Goal: Task Accomplishment & Management: Manage account settings

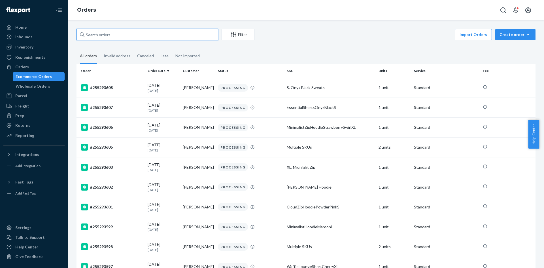
click at [94, 36] on input "text" at bounding box center [147, 34] width 142 height 11
paste input "255130877"
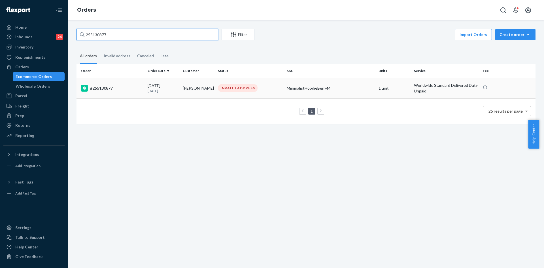
type input "255130877"
click at [149, 88] on p "[DATE]" at bounding box center [163, 90] width 31 height 5
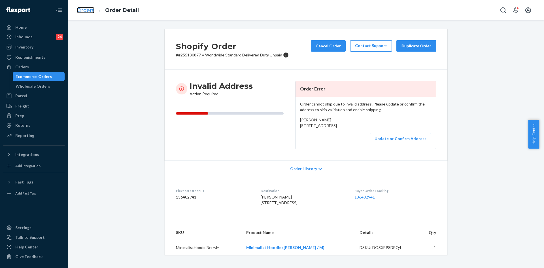
click at [91, 9] on link "Orders" at bounding box center [85, 10] width 17 height 6
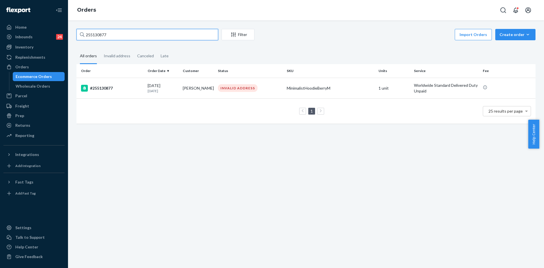
click at [104, 32] on input "255130877" at bounding box center [147, 34] width 142 height 11
paste input "4969435"
type input "254969435"
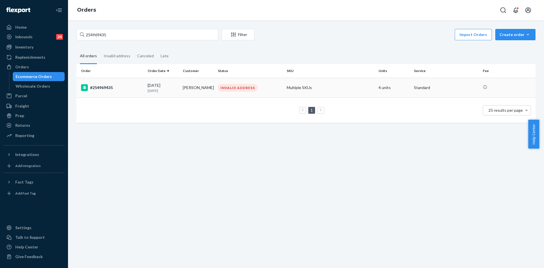
click at [191, 87] on td "[PERSON_NAME]" at bounding box center [197, 88] width 35 height 20
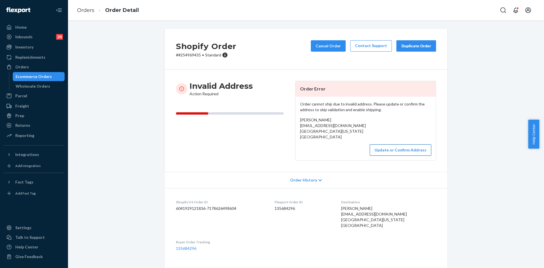
click at [385, 153] on button "Update or Confirm Address" at bounding box center [400, 149] width 61 height 11
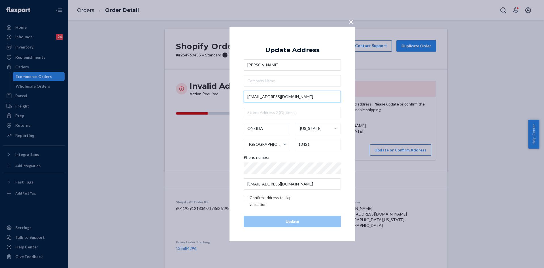
click at [299, 95] on input "[EMAIL_ADDRESS][DOMAIN_NAME]" at bounding box center [292, 96] width 97 height 11
paste input "[STREET_ADDRESS][PERSON_NAME]"
type input "[STREET_ADDRESS][PERSON_NAME]"
click at [312, 97] on input "[STREET_ADDRESS][PERSON_NAME]" at bounding box center [292, 96] width 97 height 11
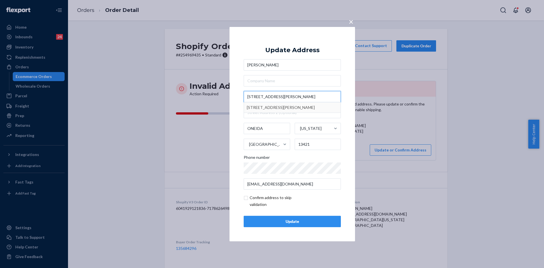
type input "[STREET_ADDRESS][PERSON_NAME]"
type input "Oneida"
type input "[STREET_ADDRESS][PERSON_NAME]"
click at [275, 220] on div "Update" at bounding box center [292, 221] width 88 height 6
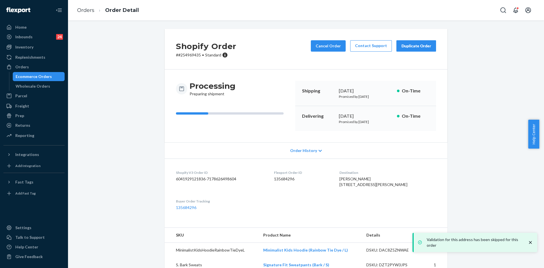
click at [190, 55] on p "# #254969435 • Standard" at bounding box center [206, 55] width 60 height 6
copy p "254969435"
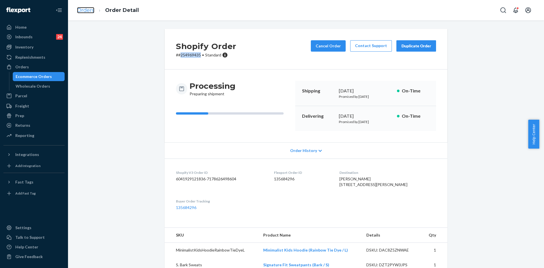
click at [80, 12] on link "Orders" at bounding box center [85, 10] width 17 height 6
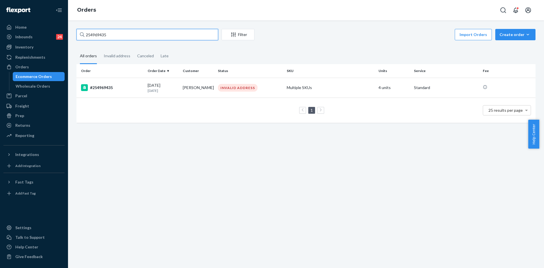
click at [91, 37] on input "254969435" at bounding box center [147, 34] width 142 height 11
paste input "5130877"
type input "255130877"
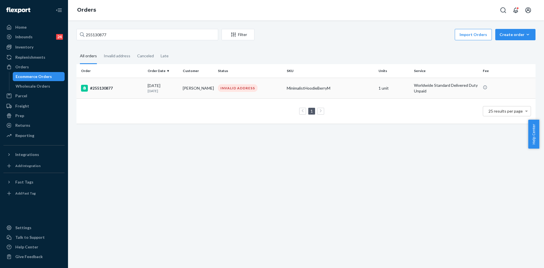
click at [158, 90] on p "[DATE]" at bounding box center [163, 90] width 31 height 5
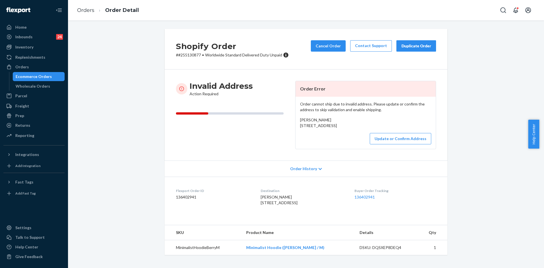
drag, startPoint x: 297, startPoint y: 126, endPoint x: 363, endPoint y: 137, distance: 67.1
click at [363, 137] on div "Order cannot ship due to invalid address. Please update or confirm the address …" at bounding box center [365, 123] width 140 height 52
click at [187, 56] on p "# #255130877 • Worldwide Standard Delivered Duty Unpaid" at bounding box center [232, 55] width 113 height 6
copy p "255130877"
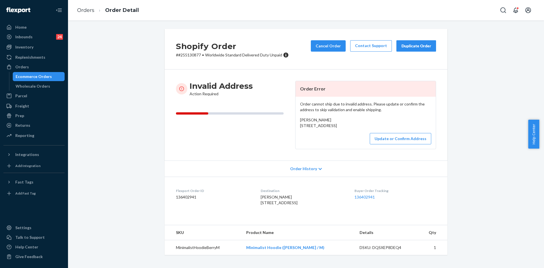
click at [168, 72] on div "Invalid Address Action Required Order Error Order cannot ship due to invalid ad…" at bounding box center [306, 114] width 283 height 91
click at [379, 149] on div "Order cannot ship due to invalid address. Please update or confirm the address …" at bounding box center [365, 123] width 140 height 52
click at [380, 144] on button "Update or Confirm Address" at bounding box center [400, 138] width 61 height 11
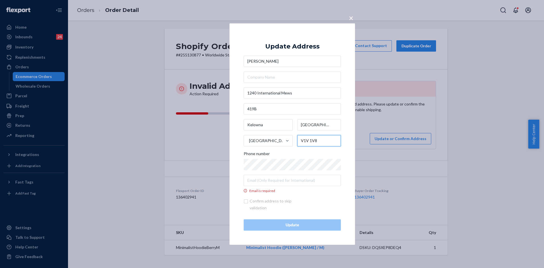
click at [309, 140] on input "V1V 1V8" at bounding box center [319, 140] width 44 height 11
type input "V1V1V8"
click at [255, 175] on input "Email is required" at bounding box center [292, 179] width 97 height 11
paste input "[EMAIL_ADDRESS][DOMAIN_NAME]"
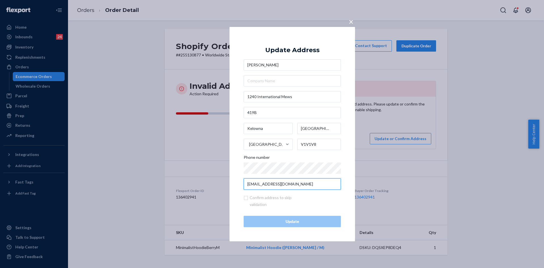
type input "[EMAIL_ADDRESS][DOMAIN_NAME]"
click at [239, 191] on div "× Update Address [PERSON_NAME] [STREET_ADDRESS] Phone number [EMAIL_ADDRESS][DO…" at bounding box center [291, 134] width 125 height 214
click at [353, 25] on span "×" at bounding box center [351, 21] width 5 height 10
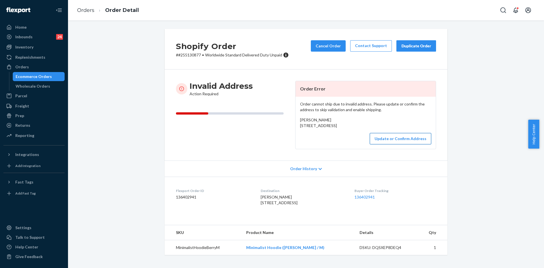
click at [389, 144] on button "Update or Confirm Address" at bounding box center [400, 138] width 61 height 11
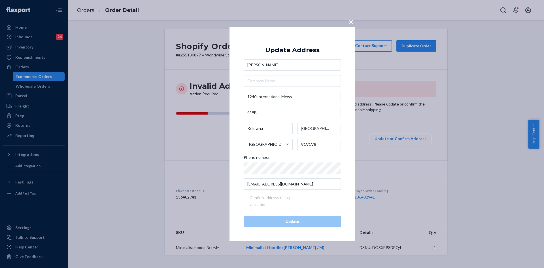
click at [353, 22] on button "×" at bounding box center [351, 20] width 8 height 10
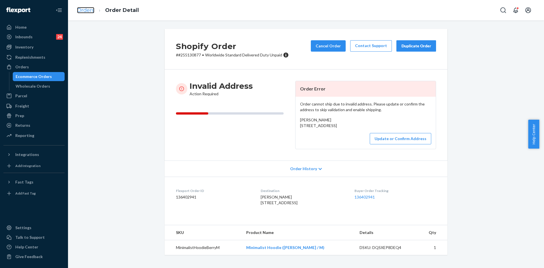
click at [85, 9] on link "Orders" at bounding box center [85, 10] width 17 height 6
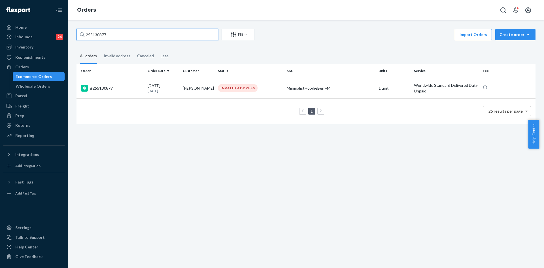
click at [97, 37] on input "255130877" at bounding box center [147, 34] width 142 height 11
paste input "589"
type input "255130589"
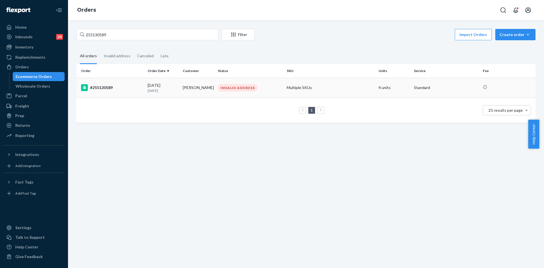
click at [112, 87] on div "#255130589" at bounding box center [112, 87] width 62 height 7
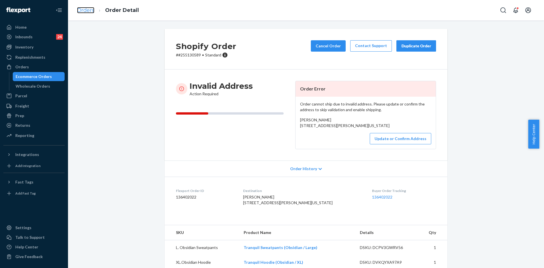
click at [86, 11] on link "Orders" at bounding box center [85, 10] width 17 height 6
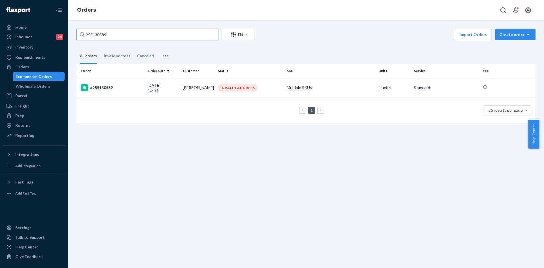
click at [99, 33] on input "255130589" at bounding box center [147, 34] width 142 height 11
paste input "332"
type input "255130332"
click at [154, 83] on div "[DATE] [DATE]" at bounding box center [163, 87] width 31 height 10
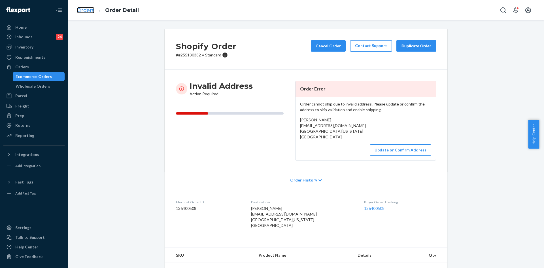
click at [84, 13] on link "Orders" at bounding box center [85, 10] width 17 height 6
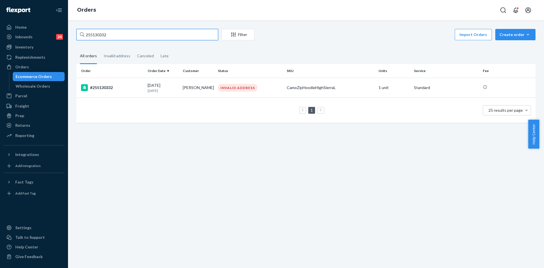
click at [96, 34] on input "255130332" at bounding box center [147, 34] width 142 height 11
paste input "27158"
type input "255127158"
click at [154, 90] on p "[DATE]" at bounding box center [163, 90] width 31 height 5
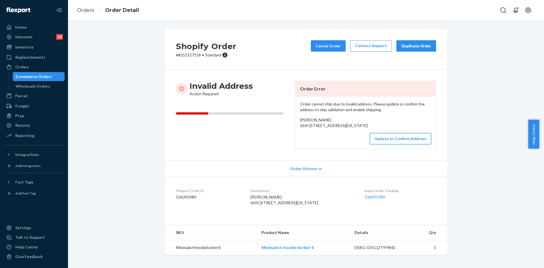
click at [388, 144] on button "Update or Confirm Address" at bounding box center [400, 138] width 61 height 11
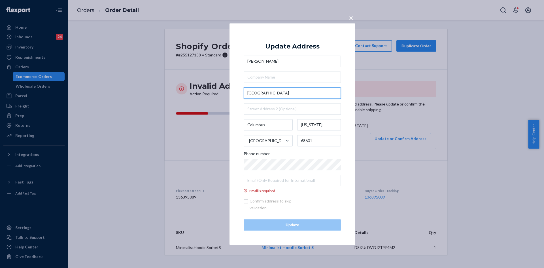
click at [295, 95] on input "[GEOGRAPHIC_DATA]" at bounding box center [292, 92] width 97 height 11
paste input "[STREET_ADDRESS]"
type input "[STREET_ADDRESS]"
type input "[PERSON_NAME]"
type input "68845"
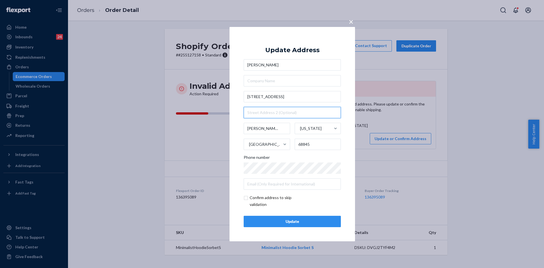
click at [263, 112] on input "text" at bounding box center [292, 112] width 97 height 11
type input "325"
click at [270, 220] on div "Update" at bounding box center [292, 221] width 88 height 6
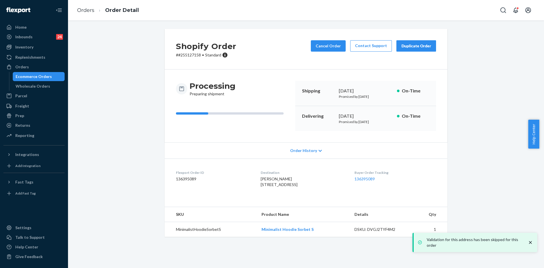
click at [186, 56] on p "# #255127158 • Standard" at bounding box center [206, 55] width 60 height 6
copy p "255127158"
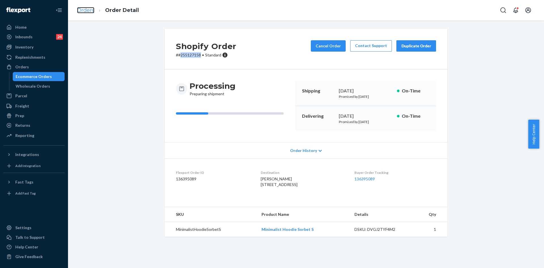
click at [90, 11] on link "Orders" at bounding box center [85, 10] width 17 height 6
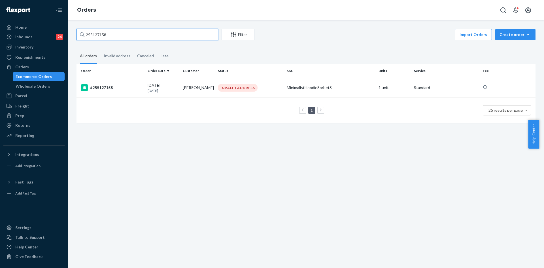
click at [95, 35] on input "255127158" at bounding box center [147, 34] width 142 height 11
paste input "073823"
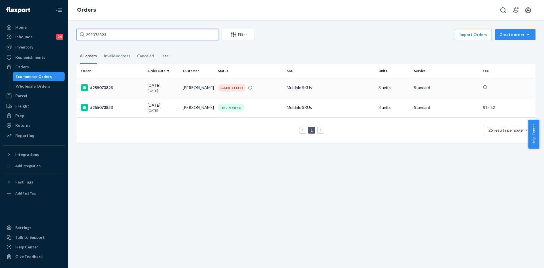
type input "255073823"
click at [133, 88] on div "#255073823" at bounding box center [112, 87] width 62 height 7
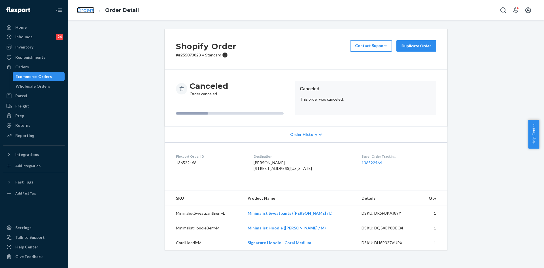
click at [91, 13] on link "Orders" at bounding box center [85, 10] width 17 height 6
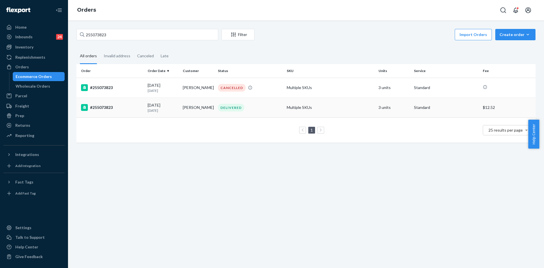
click at [141, 109] on div "#255073823" at bounding box center [112, 107] width 62 height 7
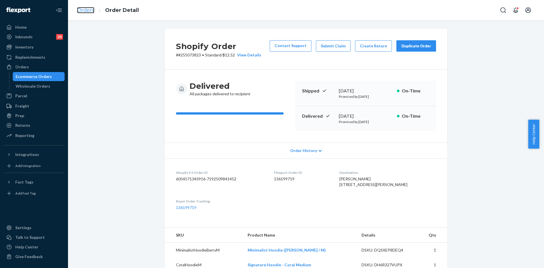
click at [82, 10] on link "Orders" at bounding box center [85, 10] width 17 height 6
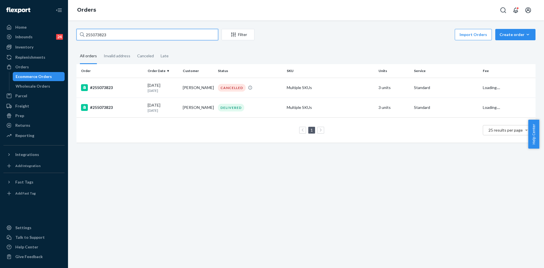
click at [96, 32] on input "255073823" at bounding box center [147, 34] width 142 height 11
click at [95, 33] on input "255073823" at bounding box center [147, 34] width 142 height 11
paste input "0792"
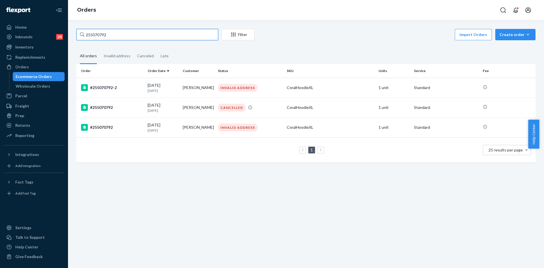
type input "255070792"
click at [137, 125] on div "#255070792" at bounding box center [112, 127] width 62 height 7
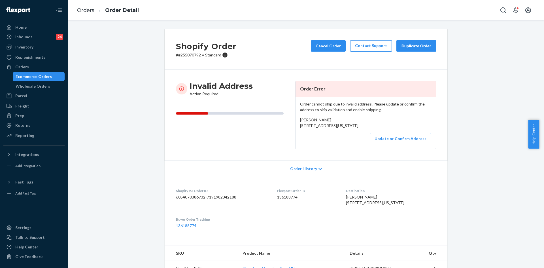
drag, startPoint x: 296, startPoint y: 125, endPoint x: 321, endPoint y: 54, distance: 75.2
click at [352, 134] on div "Order cannot ship due to invalid address. Please update or confirm the address …" at bounding box center [365, 123] width 140 height 52
copy span "131314 Division [GEOGRAPHIC_DATA][US_STATE]"
click at [327, 144] on div "Update or Confirm Address" at bounding box center [365, 138] width 131 height 11
click at [80, 10] on link "Orders" at bounding box center [85, 10] width 17 height 6
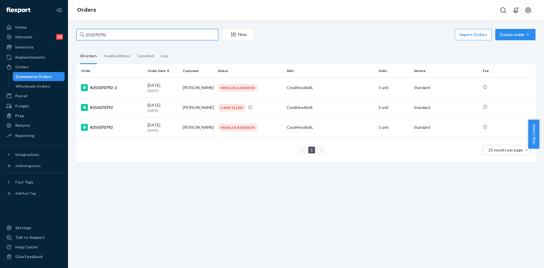
click at [99, 33] on input "255070792" at bounding box center [147, 34] width 142 height 11
paste input "689"
type input "255070689"
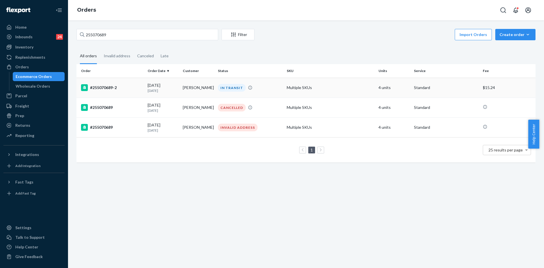
click at [133, 88] on div "#255070689-2" at bounding box center [112, 87] width 62 height 7
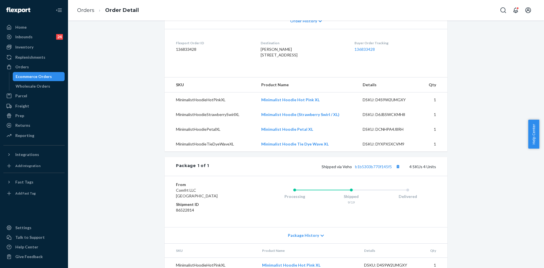
scroll to position [83, 0]
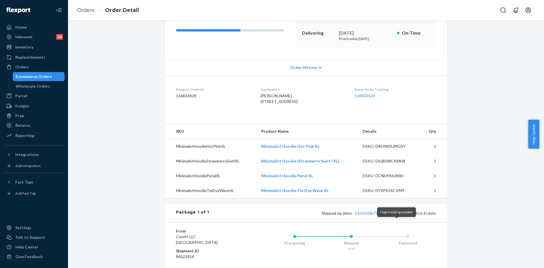
click at [396, 216] on button "Copy tracking number" at bounding box center [397, 212] width 7 height 7
click at [80, 9] on link "Orders" at bounding box center [85, 10] width 17 height 6
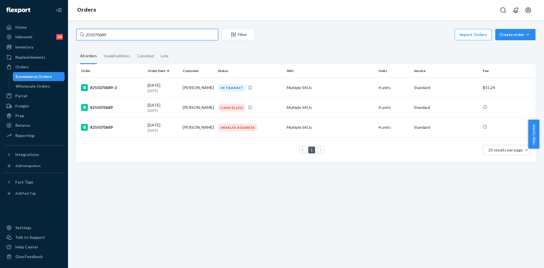
click at [101, 32] on input "255070689" at bounding box center [147, 34] width 142 height 11
paste input "68408"
type input "255068408"
click at [154, 89] on p "[DATE]" at bounding box center [163, 90] width 31 height 5
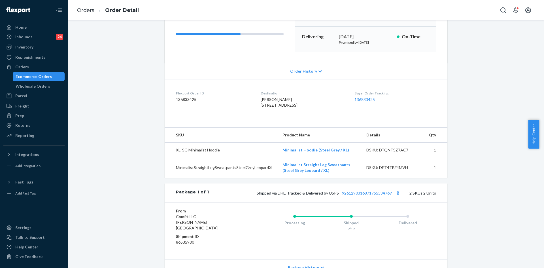
scroll to position [85, 0]
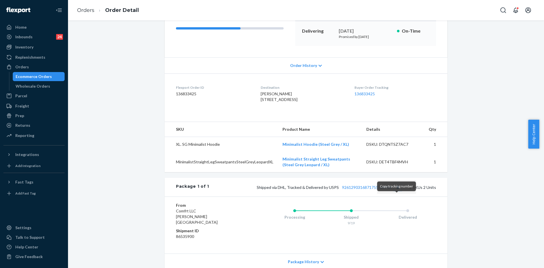
click at [395, 191] on button "Copy tracking number" at bounding box center [397, 186] width 7 height 7
click at [86, 11] on link "Orders" at bounding box center [85, 10] width 17 height 6
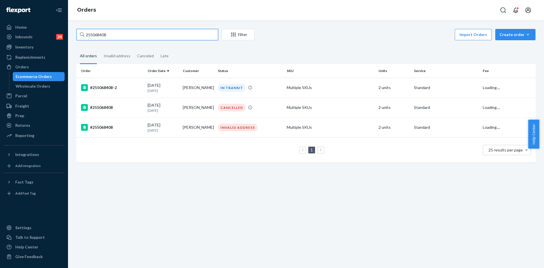
click at [98, 36] on input "255068408" at bounding box center [147, 34] width 142 height 11
paste input "128475"
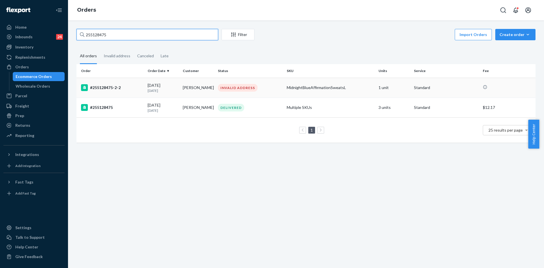
type input "255128475"
click at [128, 90] on div "#255128475-2-2" at bounding box center [112, 87] width 62 height 7
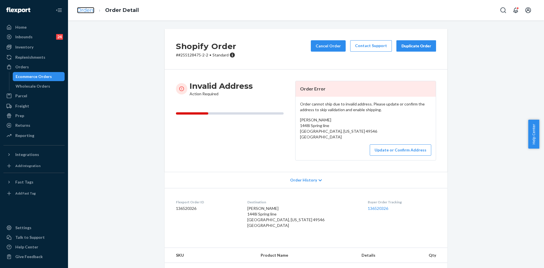
click at [84, 8] on link "Orders" at bounding box center [85, 10] width 17 height 6
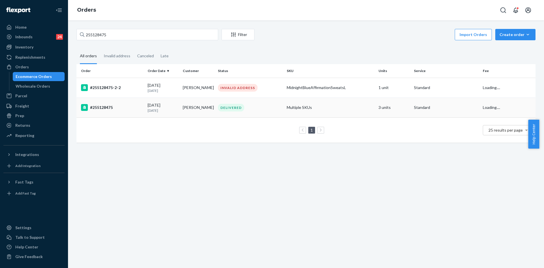
click at [186, 110] on td "[PERSON_NAME]" at bounding box center [197, 107] width 35 height 20
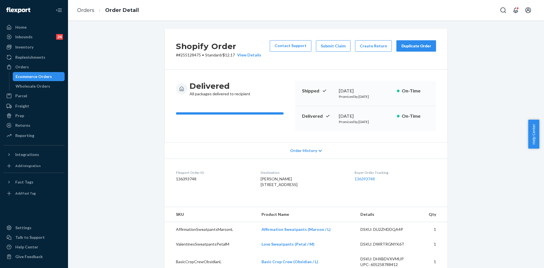
drag, startPoint x: 252, startPoint y: 184, endPoint x: 322, endPoint y: 195, distance: 71.3
click at [322, 195] on dl "Flexport Order ID 136393748 Destination [PERSON_NAME] [STREET_ADDRESS] US Buyer…" at bounding box center [306, 179] width 283 height 42
copy span "1448 Springline [GEOGRAPHIC_DATA]-9727 [GEOGRAPHIC_DATA]"
click at [80, 11] on link "Orders" at bounding box center [85, 10] width 17 height 6
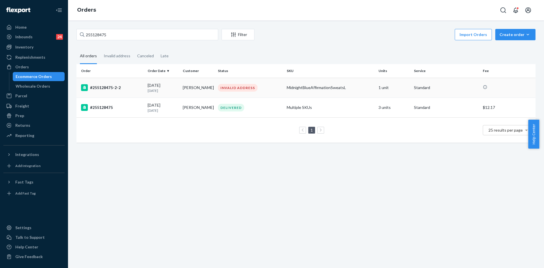
click at [144, 87] on td "#255128475-2-2" at bounding box center [110, 88] width 69 height 20
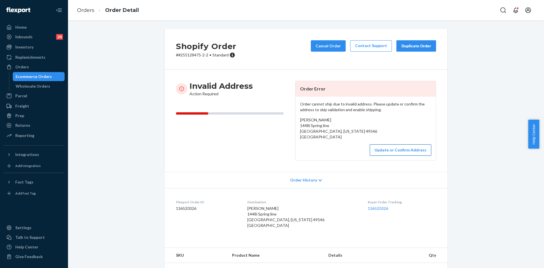
click at [389, 150] on button "Update or Confirm Address" at bounding box center [400, 149] width 61 height 11
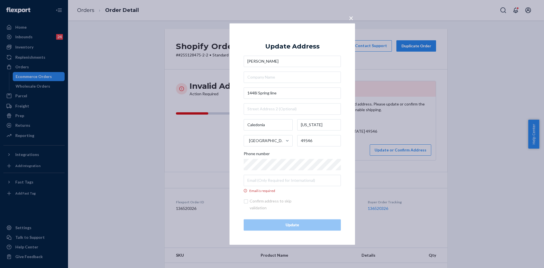
click at [288, 99] on div "[PERSON_NAME] [STREET_ADDRESS][US_STATE] Phone number Email is required" at bounding box center [292, 124] width 97 height 137
click at [286, 94] on input "1448i Spring line" at bounding box center [292, 92] width 97 height 11
paste input "Springline Ct [GEOGRAPHIC_DATA]-9727 [GEOGRAPHIC_DATA]"
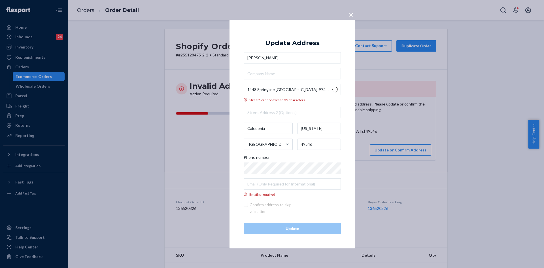
type input "1448 Springline Ct SE"
type input "[GEOGRAPHIC_DATA]"
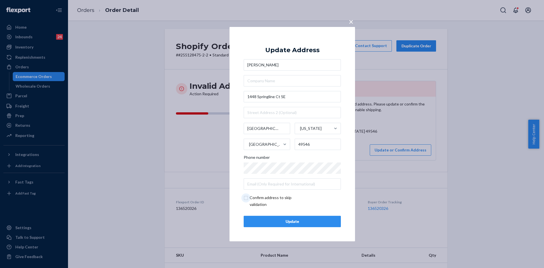
click at [248, 199] on input "checkbox" at bounding box center [277, 201] width 66 height 14
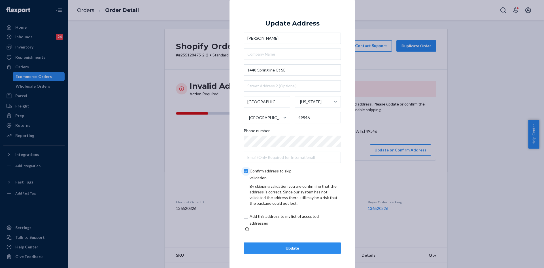
click at [247, 174] on input "checkbox" at bounding box center [277, 174] width 66 height 14
checkbox input "false"
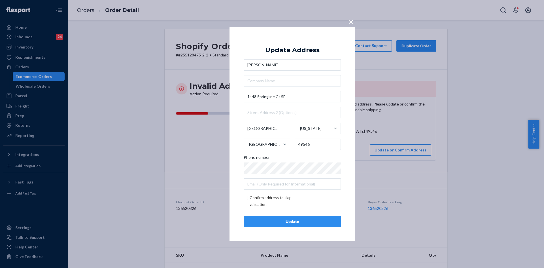
click at [259, 218] on div "Update" at bounding box center [292, 221] width 88 height 6
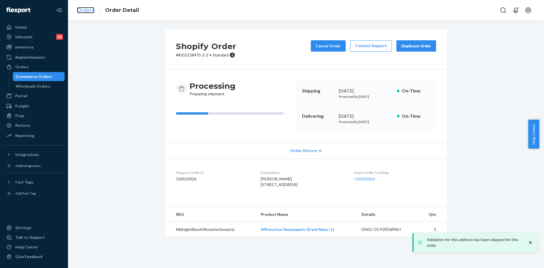
click at [89, 11] on link "Orders" at bounding box center [85, 10] width 17 height 6
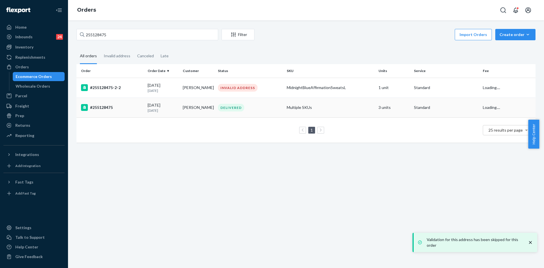
click at [136, 103] on td "#255128475" at bounding box center [110, 107] width 69 height 20
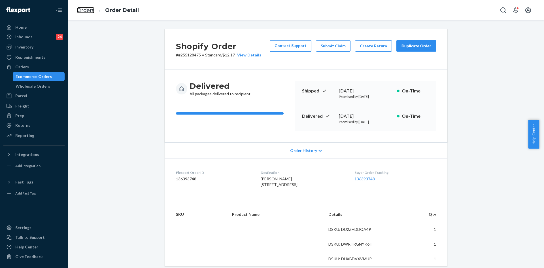
click at [84, 10] on link "Orders" at bounding box center [85, 10] width 17 height 6
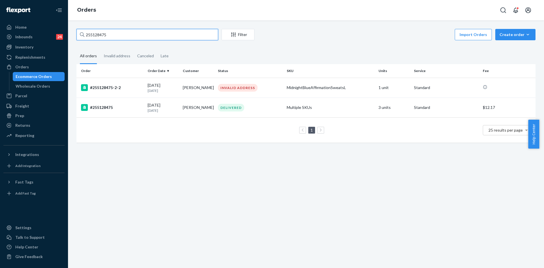
click at [97, 39] on input "255128475" at bounding box center [147, 34] width 142 height 11
paste input "16894"
type input "255116894"
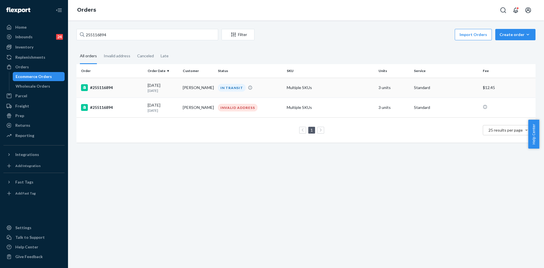
click at [151, 92] on p "[DATE]" at bounding box center [163, 90] width 31 height 5
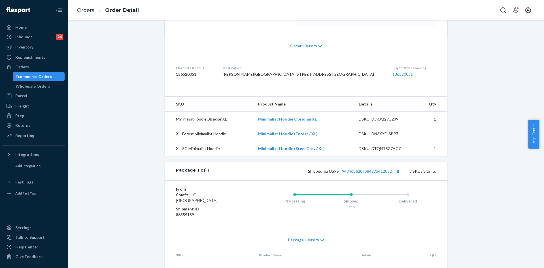
scroll to position [113, 0]
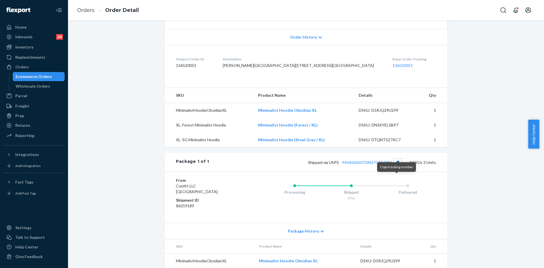
click at [396, 166] on button "Copy tracking number" at bounding box center [397, 161] width 7 height 7
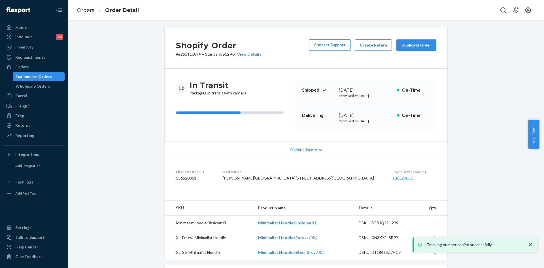
scroll to position [0, 0]
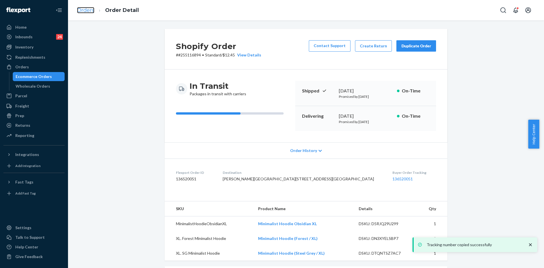
click at [84, 12] on link "Orders" at bounding box center [85, 10] width 17 height 6
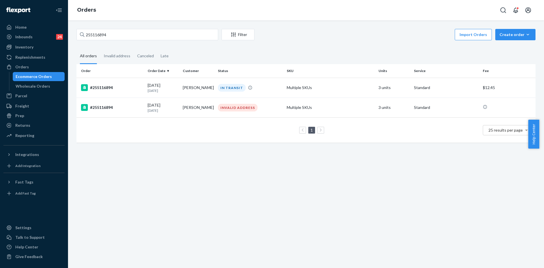
click at [89, 28] on div "255116894 Filter Import Orders Create order Ecommerce order Removal order All o…" at bounding box center [306, 143] width 476 height 247
click at [90, 31] on input "255116894" at bounding box center [147, 34] width 142 height 11
paste input "57867"
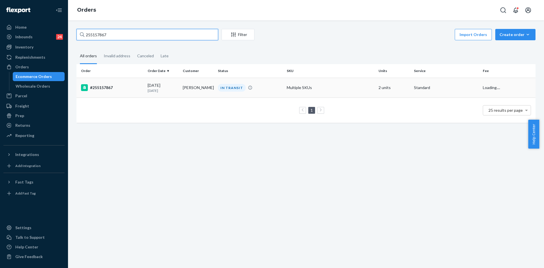
type input "255157867"
click at [154, 84] on div "[DATE] [DATE]" at bounding box center [163, 87] width 31 height 10
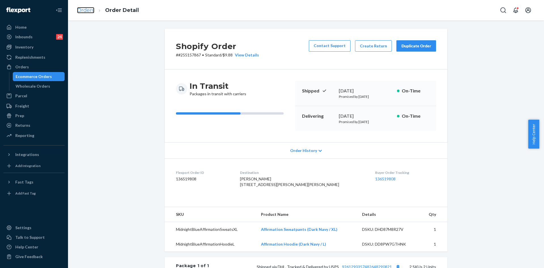
click at [84, 10] on link "Orders" at bounding box center [85, 10] width 17 height 6
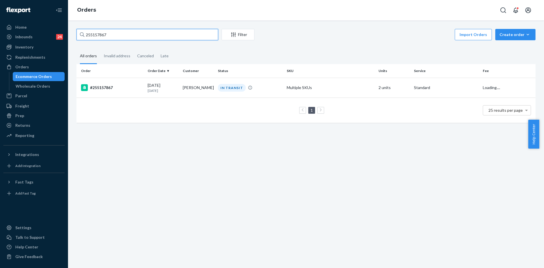
click at [99, 32] on input "255157867" at bounding box center [147, 34] width 142 height 11
paste input "8854"
type input "255158854"
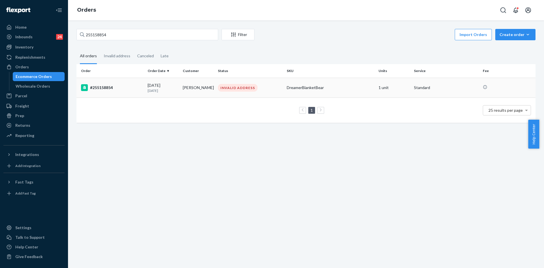
click at [165, 81] on td "[DATE] [DATE]" at bounding box center [162, 88] width 35 height 20
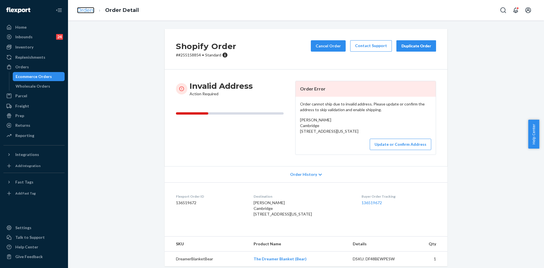
click at [85, 13] on link "Orders" at bounding box center [85, 10] width 17 height 6
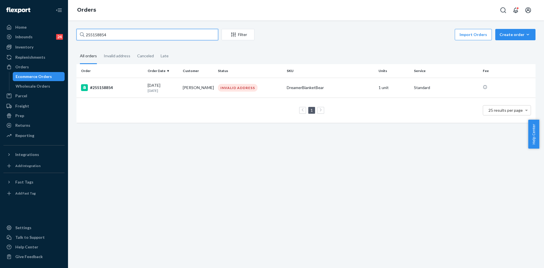
click at [97, 37] on input "255158854" at bounding box center [147, 34] width 142 height 11
paste input "6255"
type input "255156255"
click at [143, 91] on td "#255156255" at bounding box center [110, 88] width 69 height 20
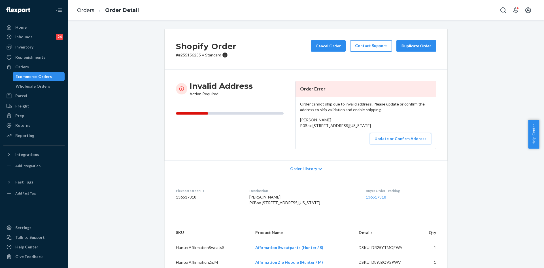
click at [394, 144] on button "Update or Confirm Address" at bounding box center [400, 138] width 61 height 11
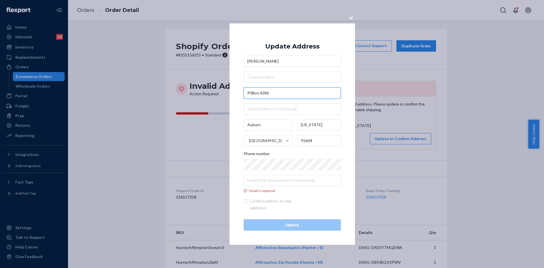
click at [252, 94] on input "P0Box 4286" at bounding box center [292, 92] width 97 height 11
type input "PO Box 4286"
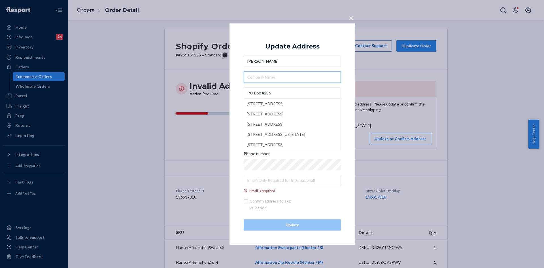
click at [286, 82] on input "text" at bounding box center [292, 76] width 97 height 11
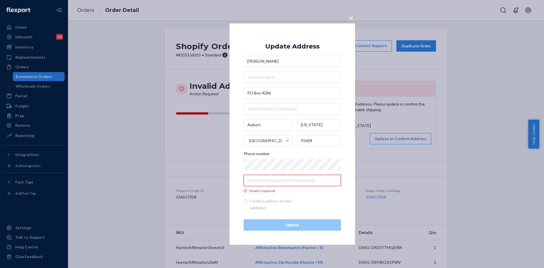
click at [252, 184] on input "Email is required" at bounding box center [292, 179] width 97 height 11
paste input "[EMAIL_ADDRESS][DOMAIN_NAME]"
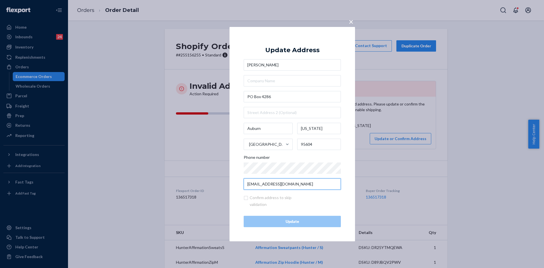
type input "[EMAIL_ADDRESS][DOMAIN_NAME]"
click at [269, 227] on div "× Update Address [PERSON_NAME] [STREET_ADDRESS][US_STATE] Phone number [EMAIL_A…" at bounding box center [291, 134] width 125 height 214
click at [274, 98] on input "PO Box 4286" at bounding box center [292, 96] width 97 height 11
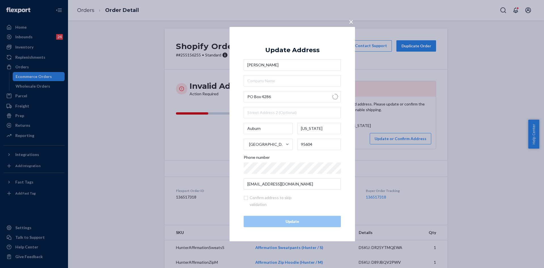
type input "Box Trl"
type input "[GEOGRAPHIC_DATA]"
type input "98333"
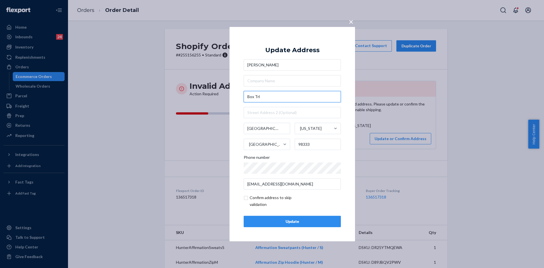
drag, startPoint x: 271, startPoint y: 98, endPoint x: 245, endPoint y: 98, distance: 26.6
click at [245, 98] on input "Box Trl" at bounding box center [292, 96] width 97 height 11
type input "PO BOX 4286"
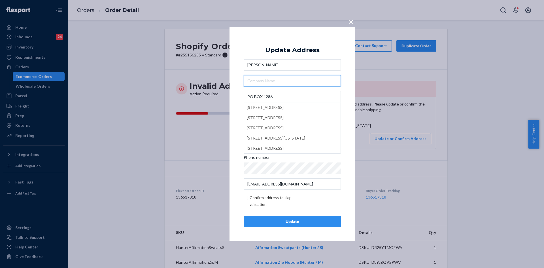
click at [282, 80] on input "text" at bounding box center [292, 80] width 97 height 11
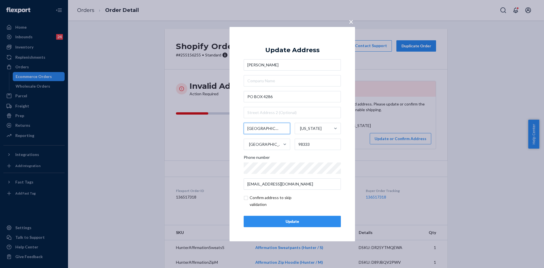
drag, startPoint x: 264, startPoint y: 130, endPoint x: 246, endPoint y: 128, distance: 18.5
click at [243, 129] on div "× Update Address [PERSON_NAME] [STREET_ADDRESS][US_STATE] Phone number [EMAIL_A…" at bounding box center [291, 134] width 125 height 214
type input "Auburn"
click at [316, 131] on div "[US_STATE]" at bounding box center [311, 128] width 22 height 6
click at [300, 131] on input "[US_STATE]" at bounding box center [299, 128] width 1 height 11
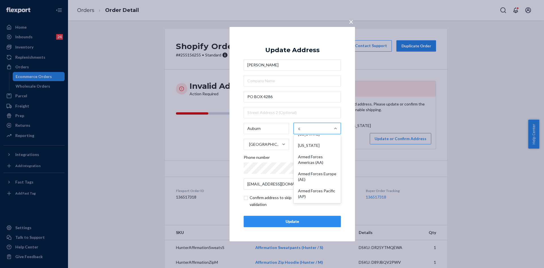
scroll to position [138, 0]
type input "ca"
click at [318, 151] on div "[US_STATE]" at bounding box center [317, 153] width 46 height 11
click at [302, 134] on input "ca" at bounding box center [299, 128] width 5 height 11
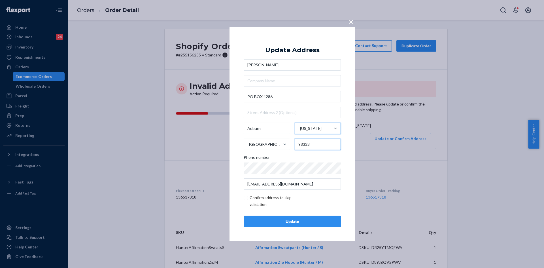
click at [303, 147] on input "98333" at bounding box center [318, 144] width 46 height 11
type input "95604"
click at [252, 200] on input "checkbox" at bounding box center [277, 201] width 66 height 14
checkbox input "true"
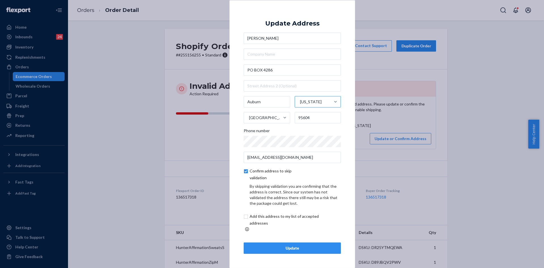
click at [261, 221] on input "checkbox" at bounding box center [291, 220] width 94 height 14
checkbox input "true"
click at [287, 246] on div "Update" at bounding box center [292, 248] width 88 height 6
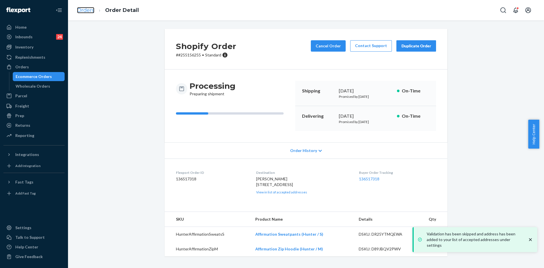
click at [82, 8] on link "Orders" at bounding box center [85, 10] width 17 height 6
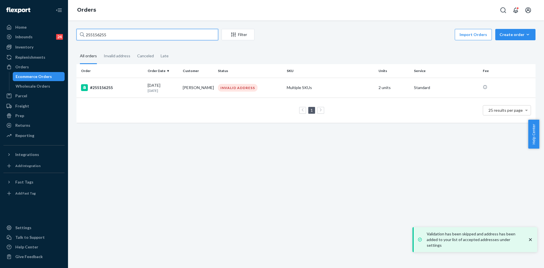
click at [95, 35] on input "255156255" at bounding box center [147, 34] width 142 height 11
paste input "30877"
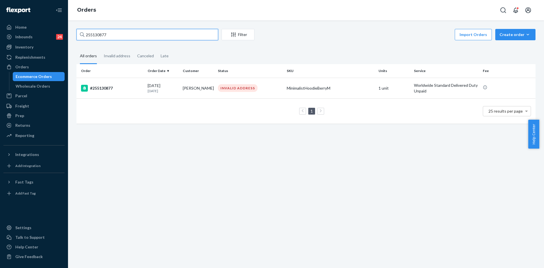
type input "255130877"
click at [130, 93] on td "#255130877" at bounding box center [110, 88] width 69 height 21
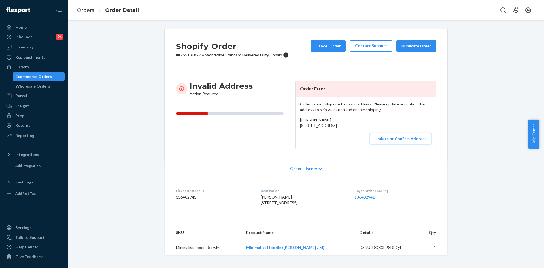
click at [387, 144] on button "Update or Confirm Address" at bounding box center [400, 138] width 61 height 11
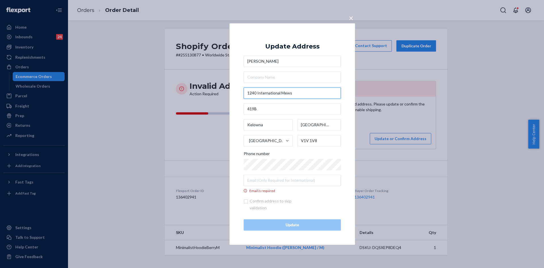
click at [297, 92] on input "1240 International Mews" at bounding box center [292, 92] width 97 height 11
paste input "text"
type input "1240 International Mews"
click at [299, 91] on input "1240 International Mews" at bounding box center [292, 92] width 97 height 11
type input "1240 International Mews"
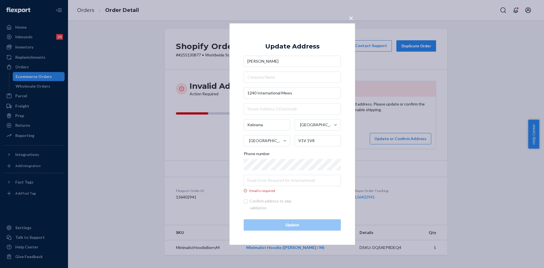
click at [263, 186] on label "Email is required" at bounding box center [292, 183] width 97 height 18
click at [263, 186] on input "Email is required" at bounding box center [292, 179] width 97 height 11
click at [259, 182] on input "Email is required" at bounding box center [292, 179] width 97 height 11
paste input "[EMAIL_ADDRESS][DOMAIN_NAME]"
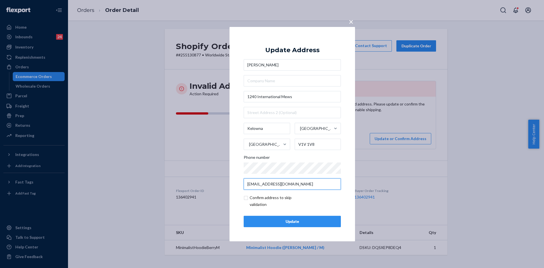
type input "[EMAIL_ADDRESS][DOMAIN_NAME]"
click at [247, 198] on input "checkbox" at bounding box center [277, 201] width 66 height 14
checkbox input "true"
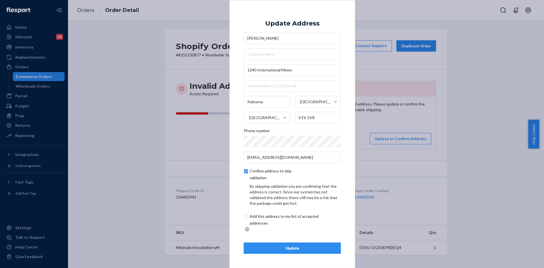
click at [249, 219] on input "checkbox" at bounding box center [291, 220] width 94 height 14
checkbox input "true"
click at [260, 89] on input "text" at bounding box center [292, 85] width 97 height 11
type input "419B"
click at [274, 246] on div "Update" at bounding box center [292, 248] width 88 height 6
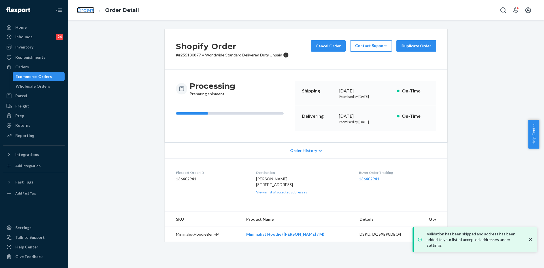
click at [86, 12] on link "Orders" at bounding box center [85, 10] width 17 height 6
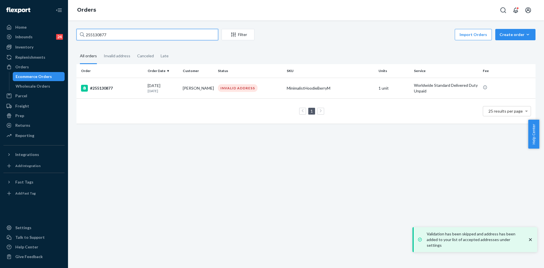
click at [94, 33] on input "255130877" at bounding box center [147, 34] width 142 height 11
paste input "56255"
type input "255156255"
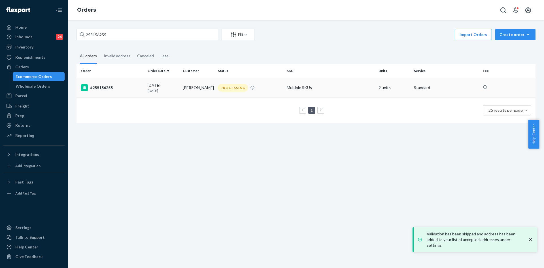
click at [150, 89] on p "[DATE]" at bounding box center [163, 90] width 31 height 5
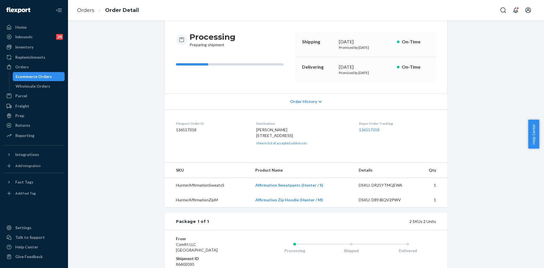
scroll to position [57, 0]
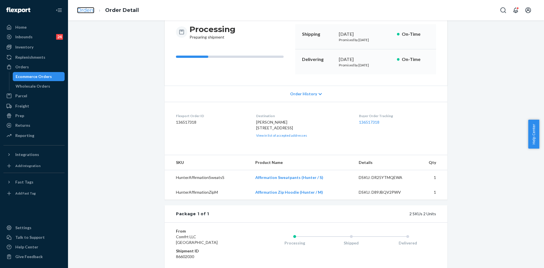
click at [85, 10] on link "Orders" at bounding box center [85, 10] width 17 height 6
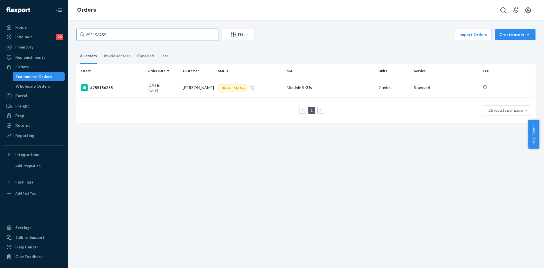
click at [92, 34] on input "255156255" at bounding box center [147, 34] width 142 height 11
paste input "860"
type input "255156860"
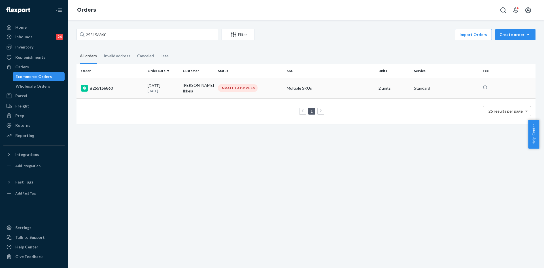
click at [165, 88] on div "[DATE] [DATE]" at bounding box center [163, 88] width 31 height 10
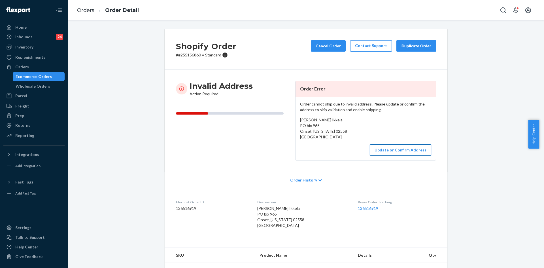
click at [381, 154] on button "Update or Confirm Address" at bounding box center [400, 149] width 61 height 11
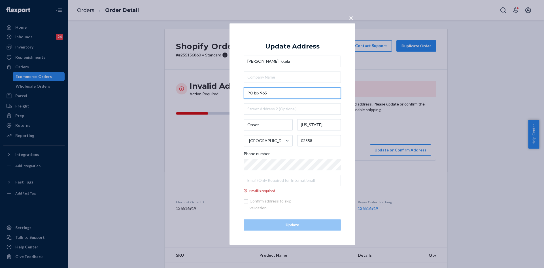
drag, startPoint x: 266, startPoint y: 94, endPoint x: 242, endPoint y: 93, distance: 24.1
click at [242, 93] on div "× Update Address [PERSON_NAME] Ikkela PO bix 965 Onset [US_STATE][GEOGRAPHIC_DA…" at bounding box center [291, 133] width 125 height 221
type input "Box Trl"
type input "[GEOGRAPHIC_DATA]"
type input "98333"
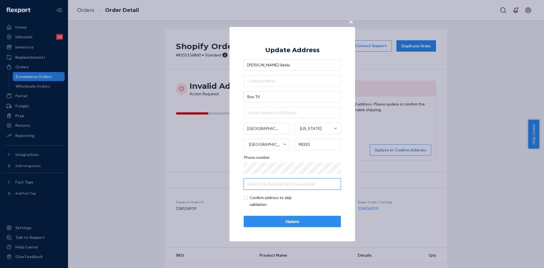
click at [265, 184] on input "text" at bounding box center [292, 183] width 97 height 11
paste input "[EMAIL_ADDRESS][DOMAIN_NAME]"
type input "[EMAIL_ADDRESS][DOMAIN_NAME]"
drag, startPoint x: 265, startPoint y: 97, endPoint x: 246, endPoint y: 99, distance: 18.8
click at [246, 99] on input "Box Trl" at bounding box center [292, 96] width 97 height 11
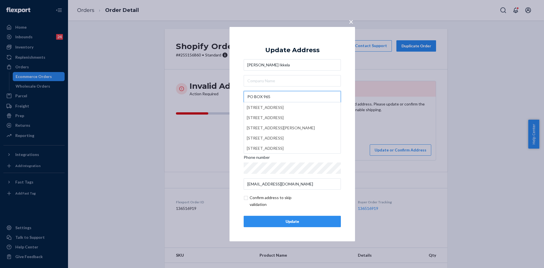
type input "PO BOX 965"
click at [266, 84] on input "text" at bounding box center [292, 80] width 97 height 11
drag, startPoint x: 269, startPoint y: 129, endPoint x: 250, endPoint y: 126, distance: 19.8
click at [246, 127] on input "[GEOGRAPHIC_DATA]" at bounding box center [267, 128] width 46 height 11
type input "Onset"
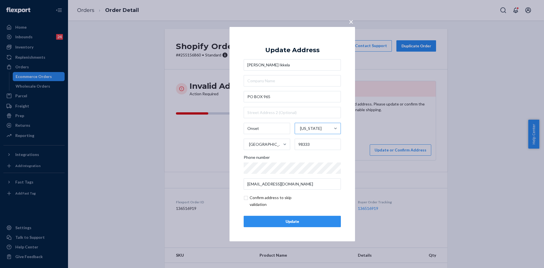
click at [309, 130] on div "[US_STATE]" at bounding box center [311, 128] width 22 height 6
click at [300, 130] on input "[US_STATE]" at bounding box center [299, 128] width 1 height 11
type input "MA"
click at [316, 168] on div "[US_STATE]" at bounding box center [316, 173] width 47 height 11
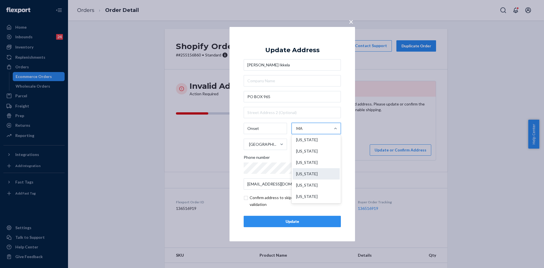
click at [303, 134] on input "MA" at bounding box center [299, 128] width 7 height 11
click at [303, 146] on input "98333" at bounding box center [318, 144] width 46 height 11
paste input "02558"
type input "02558"
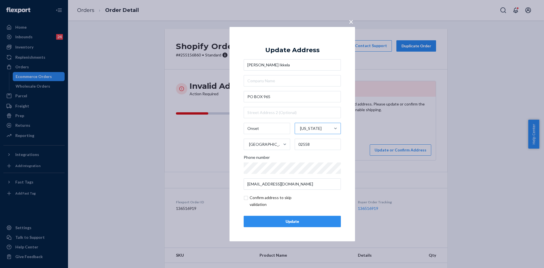
click at [248, 198] on input "checkbox" at bounding box center [277, 201] width 66 height 14
checkbox input "true"
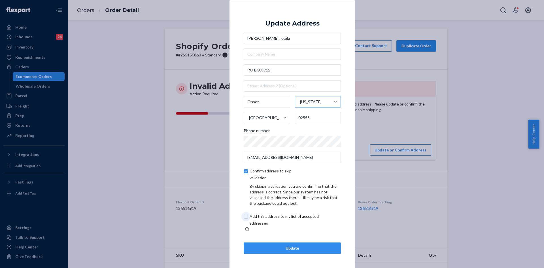
click at [259, 221] on input "checkbox" at bounding box center [291, 220] width 94 height 14
checkbox input "true"
click at [278, 245] on div "Update" at bounding box center [292, 248] width 88 height 6
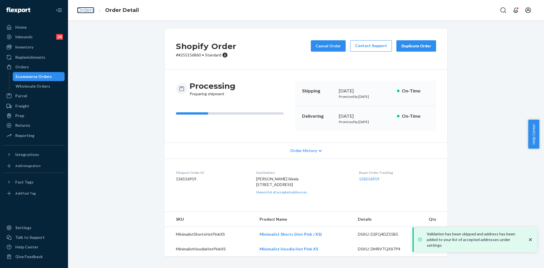
click at [88, 10] on link "Orders" at bounding box center [85, 10] width 17 height 6
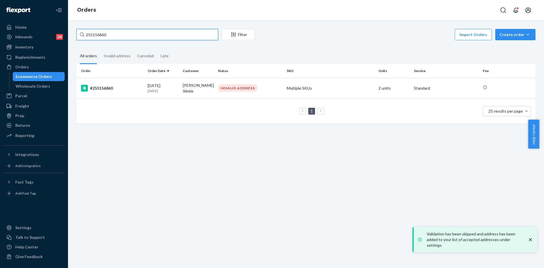
click at [98, 34] on input "255156860" at bounding box center [147, 34] width 142 height 11
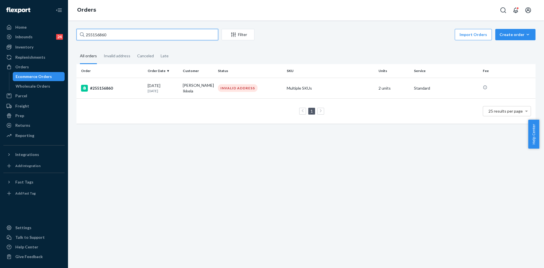
click at [98, 34] on input "255156860" at bounding box center [147, 34] width 142 height 11
paste input "0"
type input "255156800"
click at [162, 80] on td "[DATE] [DATE]" at bounding box center [162, 88] width 35 height 20
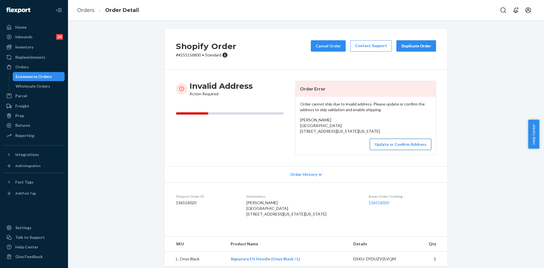
click at [388, 150] on button "Update or Confirm Address" at bounding box center [400, 144] width 61 height 11
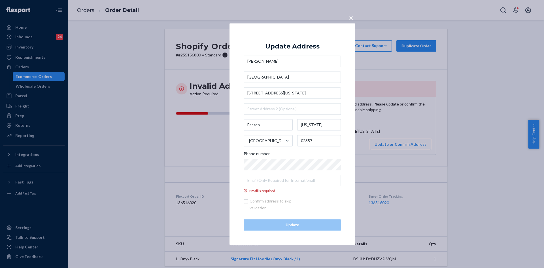
click at [353, 18] on span "×" at bounding box center [351, 18] width 5 height 10
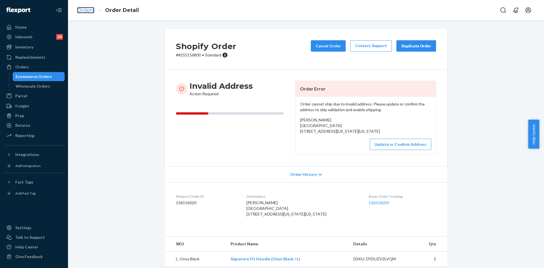
click at [84, 11] on link "Orders" at bounding box center [85, 10] width 17 height 6
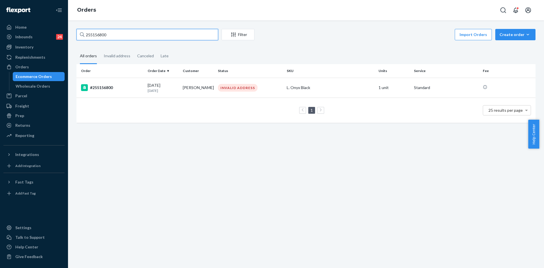
click at [96, 35] on input "255156800" at bounding box center [147, 34] width 142 height 11
paste input "30589"
type input "255130589"
click at [123, 90] on div "#255130589" at bounding box center [112, 87] width 62 height 7
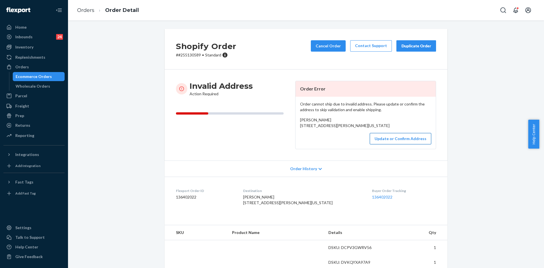
click at [385, 144] on button "Update or Confirm Address" at bounding box center [400, 138] width 61 height 11
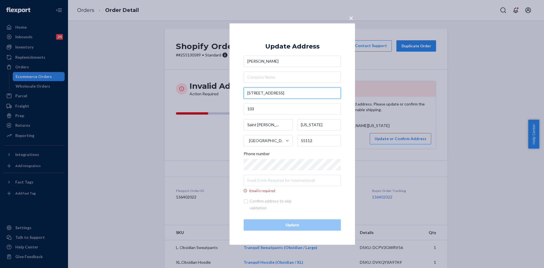
click at [294, 93] on input "[STREET_ADDRESS]" at bounding box center [292, 92] width 97 height 11
paste input "wy [STREET_ADDRESS][PERSON_NAME]"
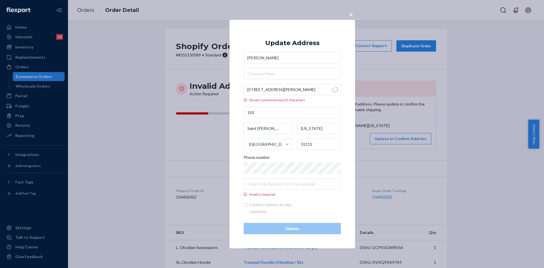
type input "[STREET_ADDRESS]"
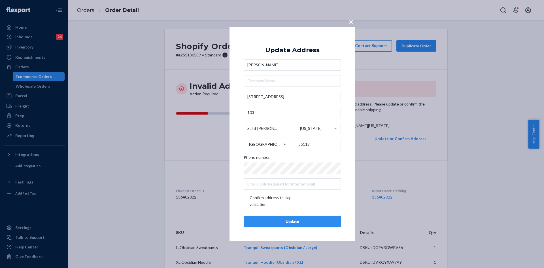
click at [265, 220] on div "Update" at bounding box center [292, 221] width 88 height 6
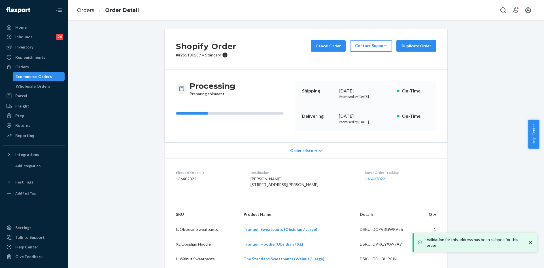
click at [191, 56] on p "# #255130589 • Standard" at bounding box center [206, 55] width 60 height 6
copy p "255130589"
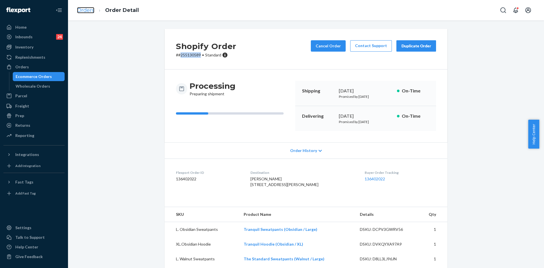
click at [80, 11] on link "Orders" at bounding box center [85, 10] width 17 height 6
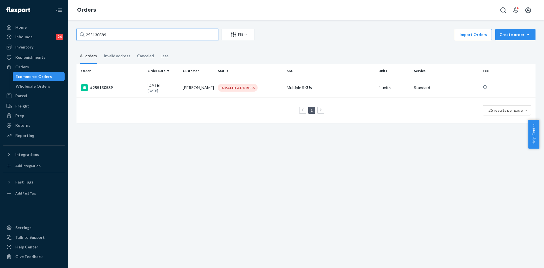
click at [91, 38] on input "255130589" at bounding box center [147, 34] width 142 height 11
paste input "56713"
type input "255156713"
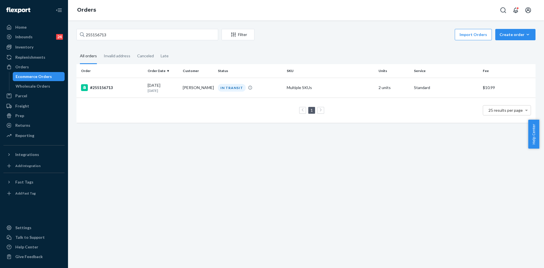
click at [130, 90] on div "#255156713" at bounding box center [112, 87] width 62 height 7
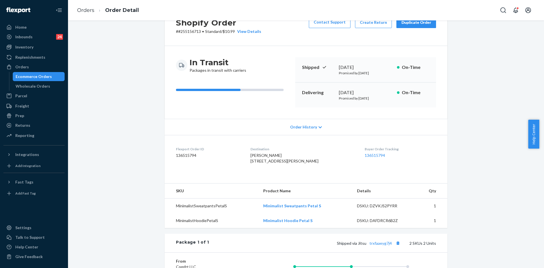
scroll to position [85, 0]
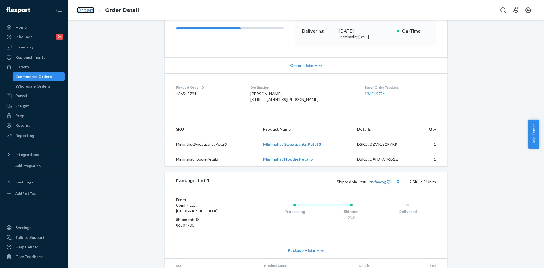
click at [88, 11] on link "Orders" at bounding box center [85, 10] width 17 height 6
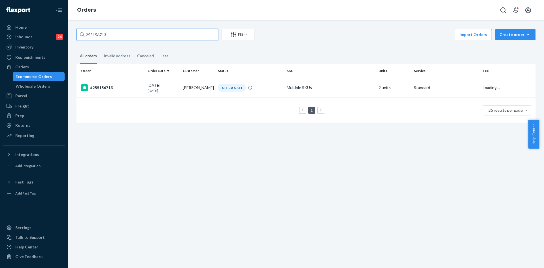
click at [92, 35] on input "255156713" at bounding box center [147, 34] width 142 height 11
paste input "01"
type input "255156701"
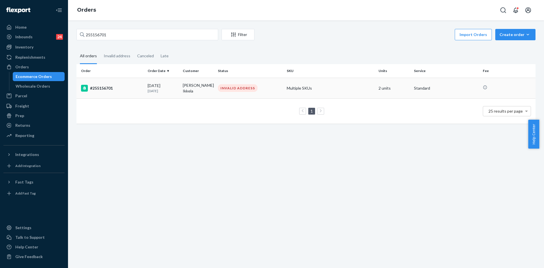
click at [149, 91] on p "[DATE]" at bounding box center [163, 90] width 31 height 5
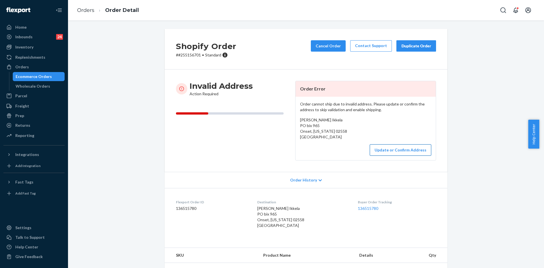
click at [377, 148] on button "Update or Confirm Address" at bounding box center [400, 149] width 61 height 11
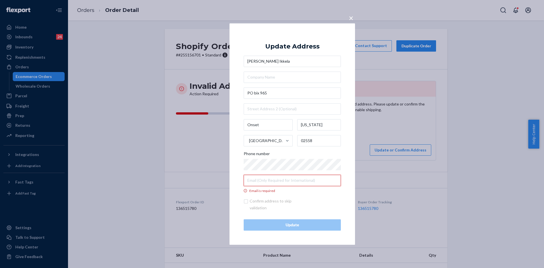
click at [261, 179] on input "Email is required" at bounding box center [292, 179] width 97 height 11
paste input "[EMAIL_ADDRESS][DOMAIN_NAME]"
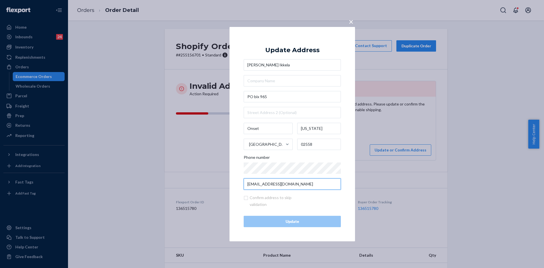
type input "[EMAIL_ADDRESS][DOMAIN_NAME]"
click at [257, 97] on input "PO bix 965" at bounding box center [292, 96] width 97 height 11
type input "Box Trl"
type input "[GEOGRAPHIC_DATA]"
type input "98333"
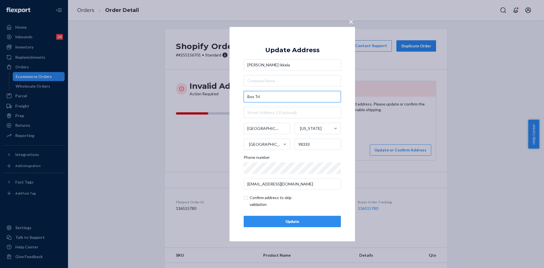
drag, startPoint x: 260, startPoint y: 100, endPoint x: 244, endPoint y: 101, distance: 15.9
click at [244, 101] on input "Box Trl" at bounding box center [292, 96] width 97 height 11
type input "PO BOX 965"
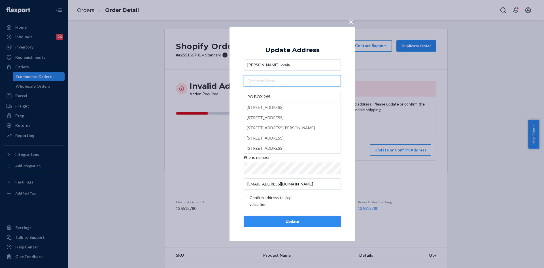
click at [270, 84] on input "text" at bounding box center [292, 80] width 97 height 11
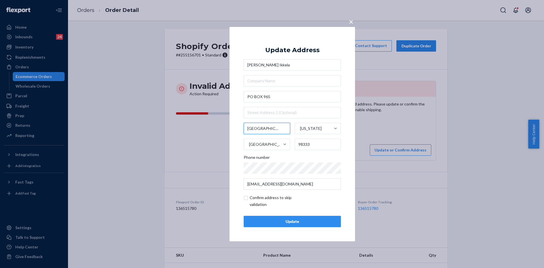
drag, startPoint x: 257, startPoint y: 131, endPoint x: 234, endPoint y: 128, distance: 23.3
click at [234, 128] on div "× Update Address [PERSON_NAME] Ikkela [STREET_ADDRESS][US_STATE] Phone number […" at bounding box center [291, 134] width 125 height 214
type input "Onset"
click at [310, 130] on div "[US_STATE]" at bounding box center [311, 128] width 22 height 6
click at [300, 130] on input "[US_STATE]" at bounding box center [299, 128] width 1 height 11
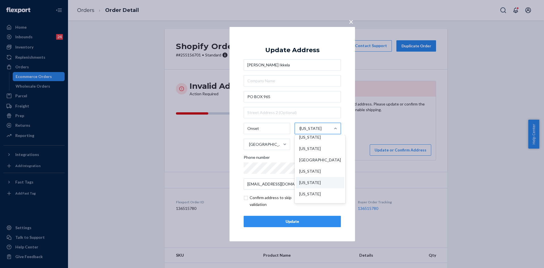
scroll to position [8, 0]
type input "MA"
click at [313, 168] on div "[US_STATE]" at bounding box center [316, 173] width 47 height 11
click at [303, 134] on input "MA" at bounding box center [299, 128] width 7 height 11
click at [307, 144] on input "98333" at bounding box center [318, 144] width 46 height 11
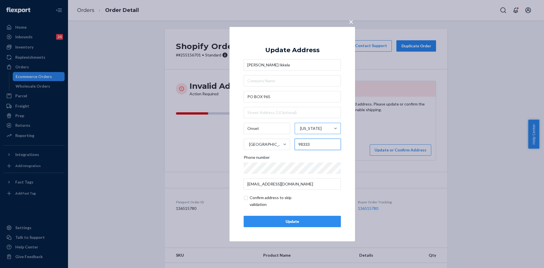
click at [307, 144] on input "98333" at bounding box center [318, 144] width 46 height 11
type input "02558"
click at [270, 197] on input "checkbox" at bounding box center [277, 201] width 66 height 14
checkbox input "true"
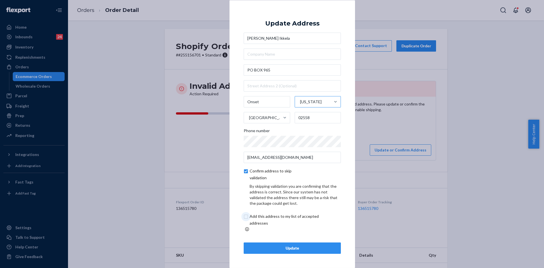
click at [254, 221] on input "checkbox" at bounding box center [291, 220] width 94 height 14
checkbox input "true"
click at [276, 248] on div "Update" at bounding box center [292, 248] width 88 height 6
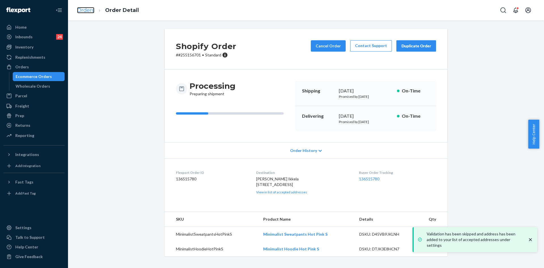
click at [91, 9] on link "Orders" at bounding box center [85, 10] width 17 height 6
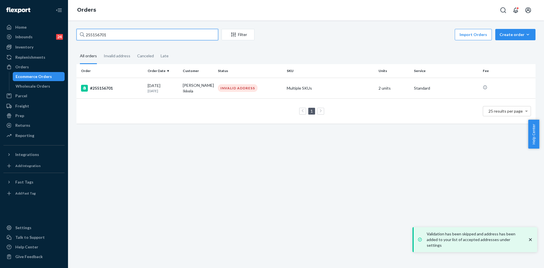
click at [100, 31] on input "255156701" at bounding box center [147, 34] width 142 height 11
paste input "5184"
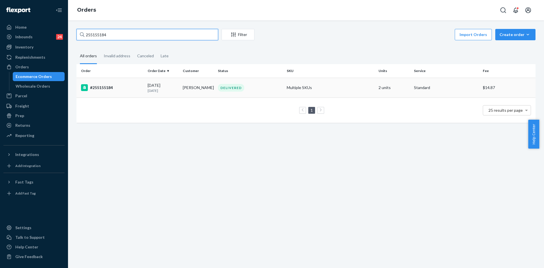
type input "255155184"
click at [138, 83] on td "#255155184" at bounding box center [110, 88] width 69 height 20
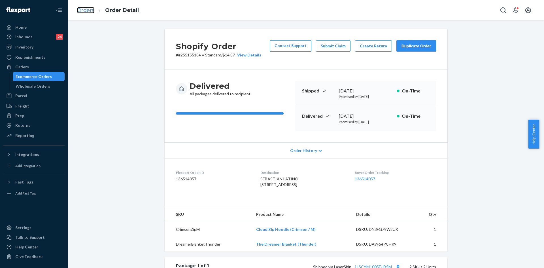
click at [82, 11] on link "Orders" at bounding box center [85, 10] width 17 height 6
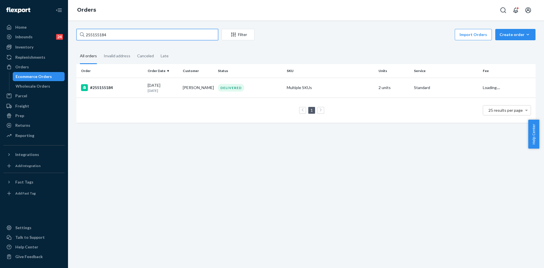
click at [97, 35] on input "255155184" at bounding box center [147, 34] width 142 height 11
paste input "4413"
type input "255154413"
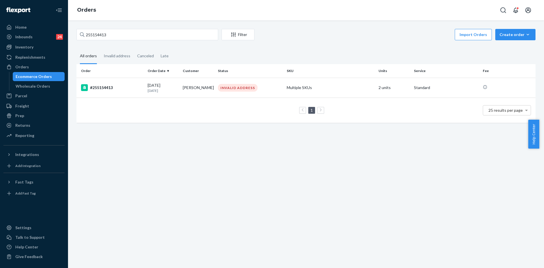
click at [170, 83] on div "[DATE] [DATE]" at bounding box center [163, 87] width 31 height 10
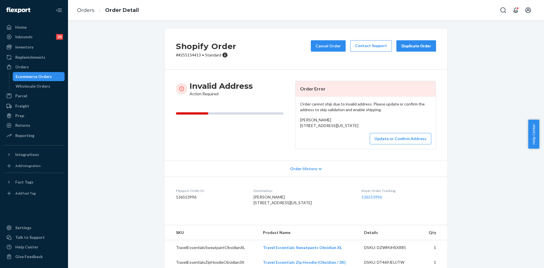
click at [183, 55] on p "# #255154413 • Standard" at bounding box center [206, 55] width 60 height 6
copy p "255154413"
click at [77, 9] on link "Orders" at bounding box center [85, 10] width 17 height 6
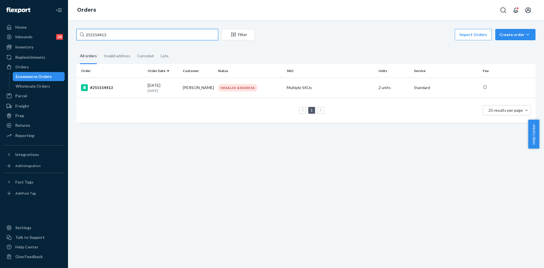
click at [94, 37] on input "255154413" at bounding box center [147, 34] width 142 height 11
paste input "5075"
type input "255155075"
click at [150, 90] on p "[DATE]" at bounding box center [163, 90] width 31 height 5
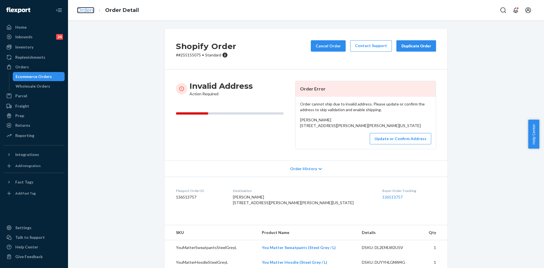
click at [89, 11] on link "Orders" at bounding box center [85, 10] width 17 height 6
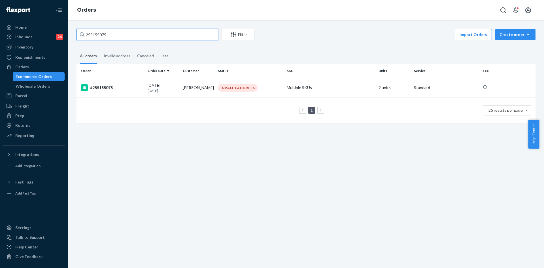
click at [100, 36] on input "255155075" at bounding box center [147, 34] width 142 height 11
click at [99, 36] on input "255155075" at bounding box center [147, 34] width 142 height 11
paste input "3722"
type input "255153722"
click at [144, 88] on td "#255153722" at bounding box center [110, 88] width 69 height 20
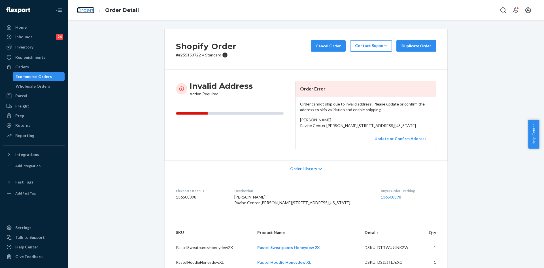
click at [87, 7] on link "Orders" at bounding box center [85, 10] width 17 height 6
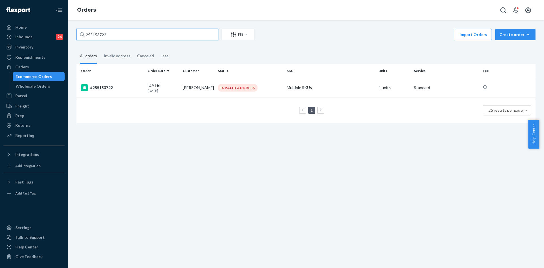
click at [101, 35] on input "255153722" at bounding box center [147, 34] width 142 height 11
paste input "4737"
type input "255154737"
click at [150, 85] on div "[DATE] [DATE]" at bounding box center [163, 87] width 31 height 10
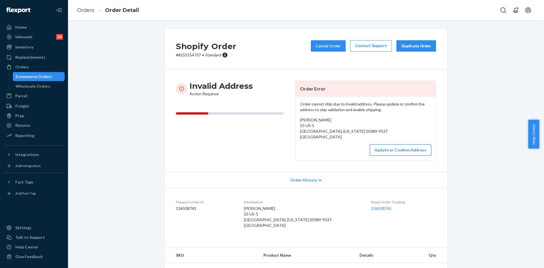
click at [395, 146] on button "Update or Confirm Address" at bounding box center [400, 149] width 61 height 11
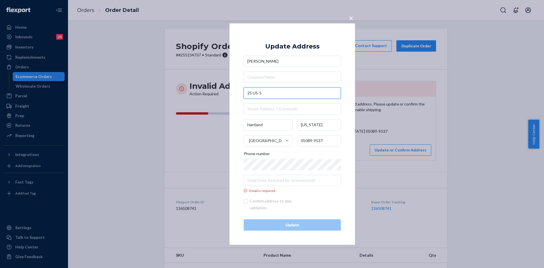
click at [268, 92] on input "25 US-5" at bounding box center [292, 92] width 97 height 11
paste input "Route 5 [GEOGRAPHIC_DATA], [GEOGRAPHIC_DATA] 05089-9537"
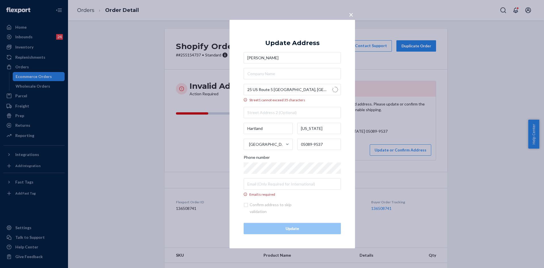
type input "25 U.S. Rte 5 N"
type input "[GEOGRAPHIC_DATA]"
type input "05089"
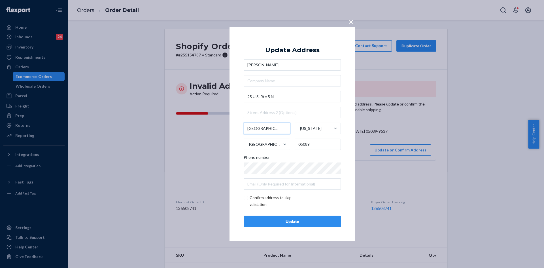
click at [254, 127] on input "[GEOGRAPHIC_DATA]" at bounding box center [267, 128] width 46 height 11
type input "Hartland"
click at [277, 97] on input "25 U.S. Rte 5 N" at bounding box center [292, 96] width 97 height 11
click at [284, 91] on input "25 U.S. Rte 5" at bounding box center [292, 96] width 97 height 11
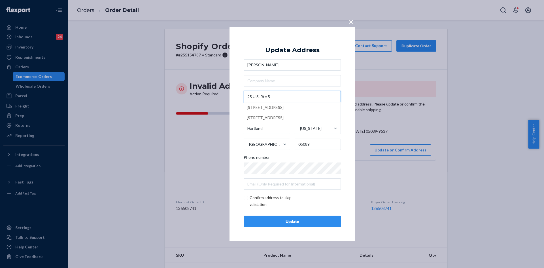
type input "25 U.S. Rte 5"
click at [285, 75] on input "text" at bounding box center [292, 80] width 97 height 11
click at [351, 20] on span "×" at bounding box center [351, 21] width 5 height 10
